Goal: Task Accomplishment & Management: Manage account settings

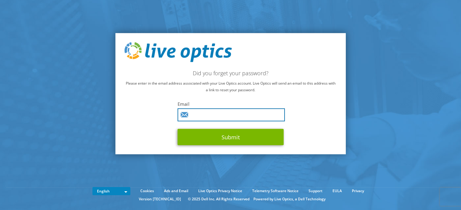
click at [209, 113] on input "text" at bounding box center [230, 114] width 107 height 13
type input "[EMAIL_ADDRESS][DOMAIN_NAME]"
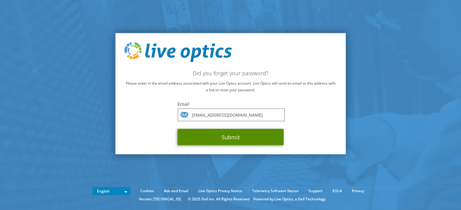
click at [228, 136] on button "Submit" at bounding box center [230, 137] width 106 height 16
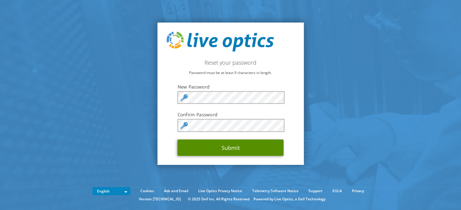
click at [233, 145] on button "Submit" at bounding box center [230, 148] width 106 height 16
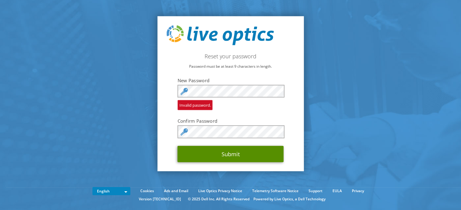
click at [229, 157] on button "Submit" at bounding box center [230, 154] width 106 height 16
click at [220, 159] on button "Submit" at bounding box center [230, 154] width 106 height 16
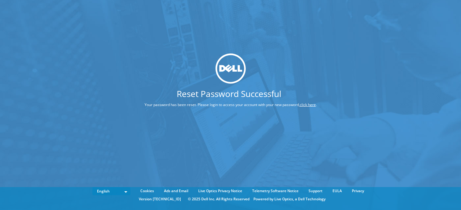
click at [308, 105] on link "click here" at bounding box center [307, 104] width 16 height 5
